Goal: Check status

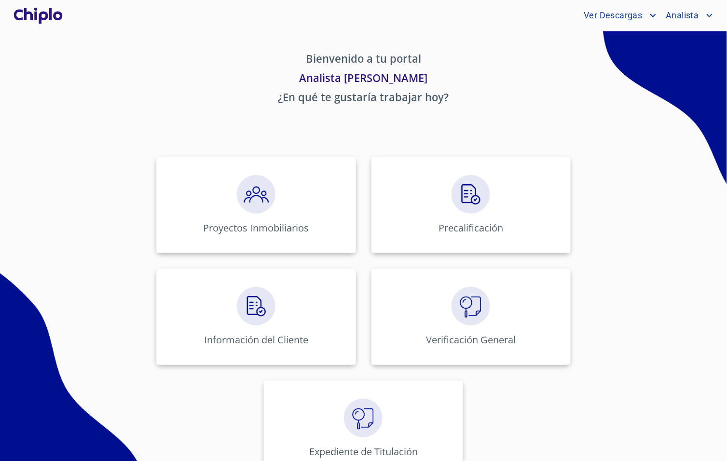
click at [122, 283] on div "Proyectos Inmobiliarios Precalificación Información del Cliente Verificación Ge…" at bounding box center [364, 317] width 598 height 336
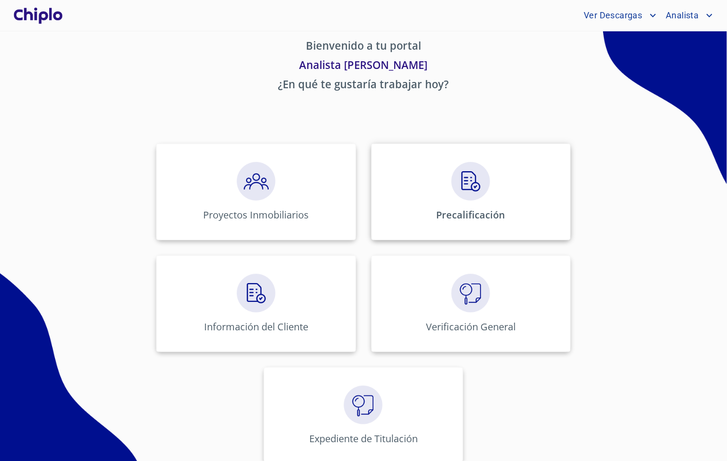
click at [470, 219] on p "Precalificación" at bounding box center [471, 214] width 69 height 13
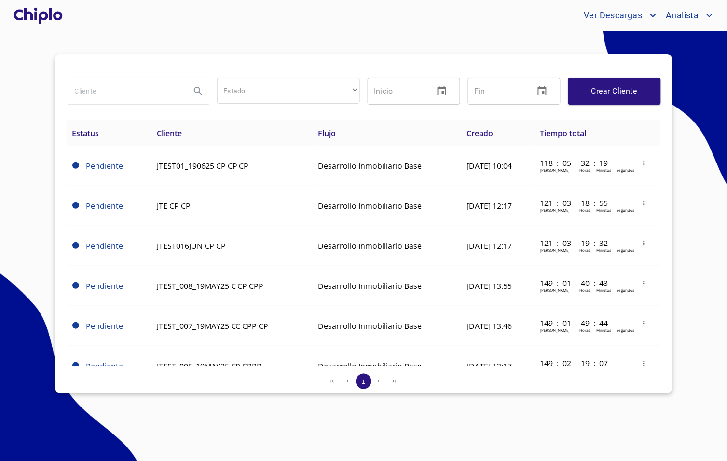
click at [610, 39] on section "Estado ​ ​ Inicio ​ Fin ​ Crear Cliente Estatus Cliente Flujo Creado Tiempo tot…" at bounding box center [363, 246] width 727 height 430
click at [268, 34] on section "Estado ​ ​ Inicio ​ Fin ​ Crear Cliente Estatus Cliente Flujo Creado Tiempo tot…" at bounding box center [363, 246] width 727 height 430
click at [332, 42] on section "Estado ​ ​ Inicio ​ Fin ​ Crear Cliente Estatus Cliente Flujo Creado Tiempo tot…" at bounding box center [363, 246] width 727 height 430
click at [260, 47] on section "Estado ​ ​ Inicio ​ Fin ​ Crear Cliente Estatus Cliente Flujo Creado Tiempo tot…" at bounding box center [363, 246] width 727 height 430
drag, startPoint x: 437, startPoint y: 133, endPoint x: 475, endPoint y: 134, distance: 38.1
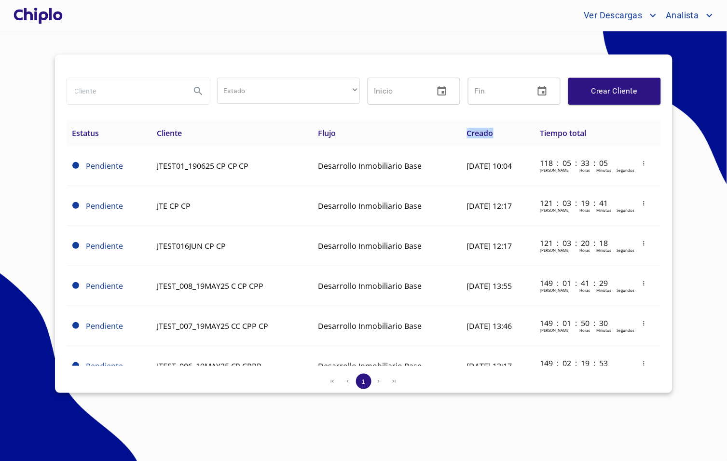
click at [475, 134] on th "Creado" at bounding box center [497, 133] width 73 height 26
click at [695, 179] on section "Estado ​ ​ Inicio ​ Fin ​ Crear Cliente Estatus Cliente Flujo Creado Tiempo tot…" at bounding box center [363, 246] width 727 height 430
click at [389, 416] on section "Estado ​ ​ Inicio ​ Fin ​ Crear Cliente Estatus Cliente Flujo Creado Tiempo tot…" at bounding box center [363, 246] width 727 height 430
click at [361, 436] on section "Estado ​ ​ Inicio ​ Fin ​ Crear Cliente Estatus Cliente Flujo Creado Tiempo tot…" at bounding box center [363, 246] width 727 height 430
